Goal: Transaction & Acquisition: Obtain resource

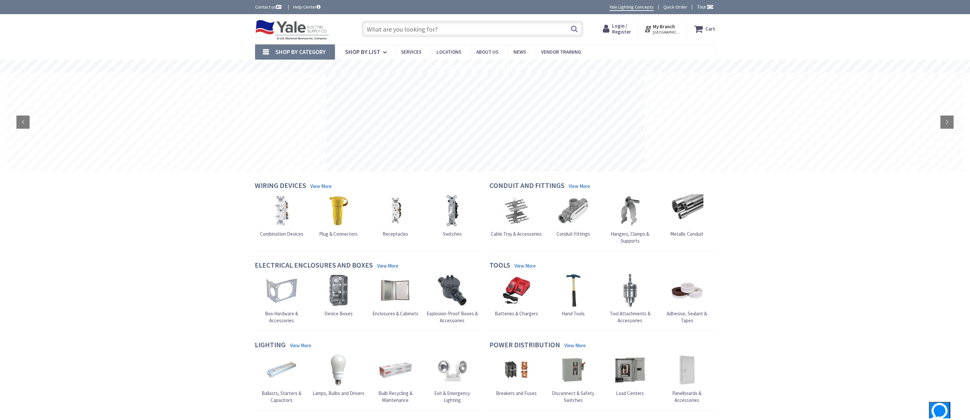
click at [677, 30] on span "TRENTON, NJ" at bounding box center [667, 32] width 28 height 5
click at [657, 137] on link "Change Branch" at bounding box center [646, 144] width 43 height 14
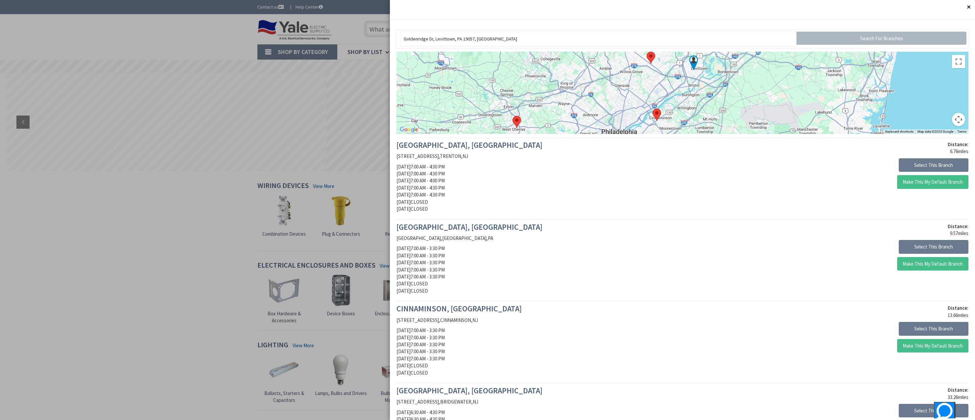
drag, startPoint x: 658, startPoint y: 106, endPoint x: 673, endPoint y: 77, distance: 32.9
click at [674, 73] on div at bounding box center [683, 93] width 572 height 82
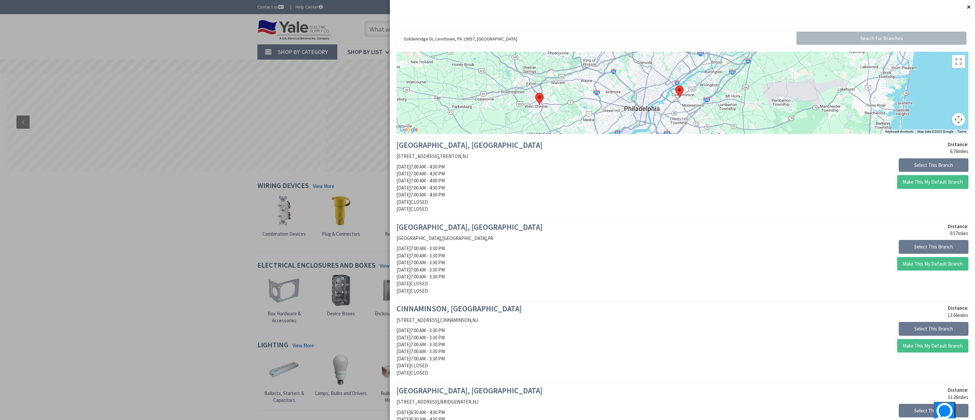
drag, startPoint x: 668, startPoint y: 118, endPoint x: 690, endPoint y: 104, distance: 26.9
click at [690, 104] on div at bounding box center [683, 93] width 572 height 82
click at [542, 96] on img at bounding box center [542, 96] width 14 height 17
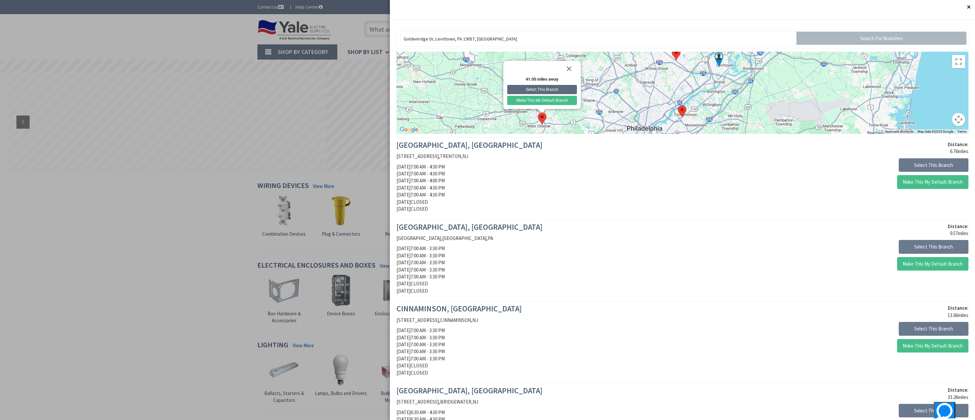
click at [548, 89] on button "Select This Branch" at bounding box center [542, 89] width 70 height 9
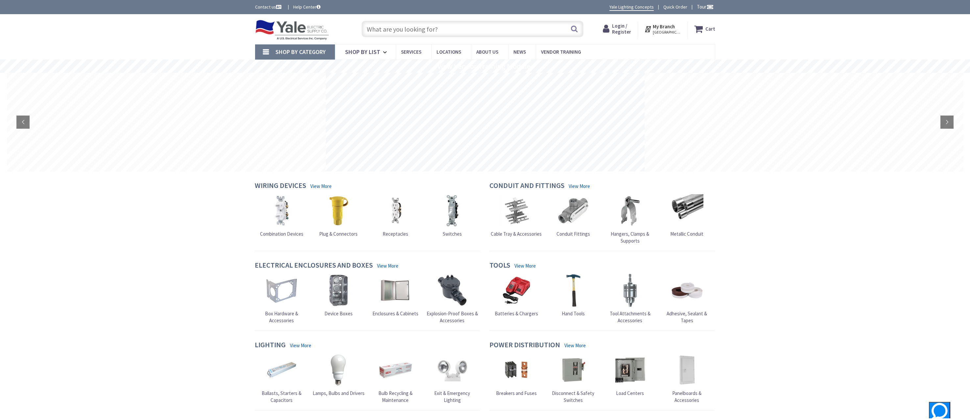
click at [416, 30] on input "text" at bounding box center [473, 29] width 222 height 16
paste input "LED Dimmer Bypass Adapter"
type input "LED Dimmer Bypass Adapter"
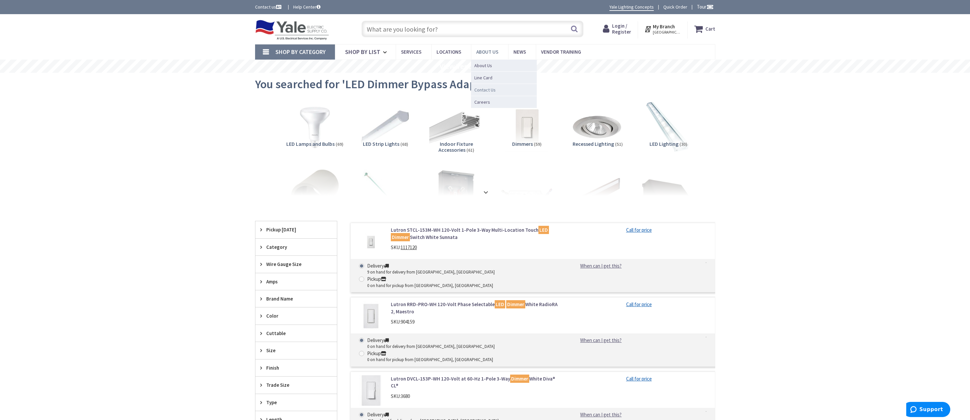
click at [489, 91] on span "Contact Us" at bounding box center [485, 89] width 21 height 7
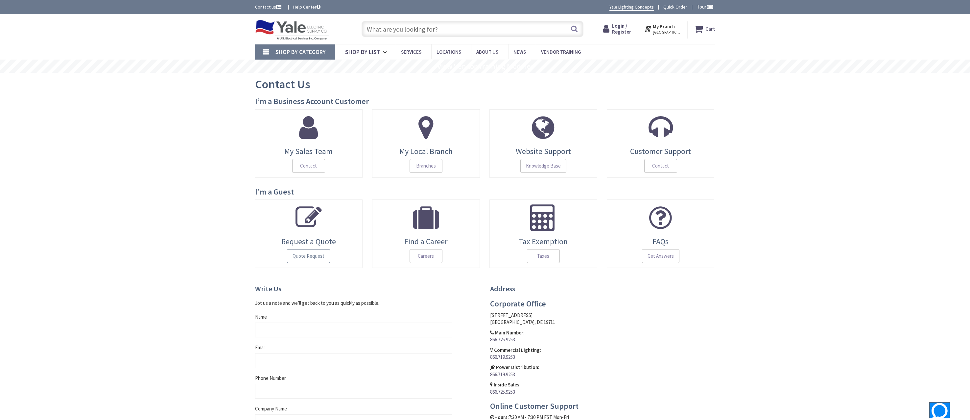
click at [304, 256] on span "Quote Request" at bounding box center [308, 256] width 43 height 14
